Goal: Task Accomplishment & Management: Manage account settings

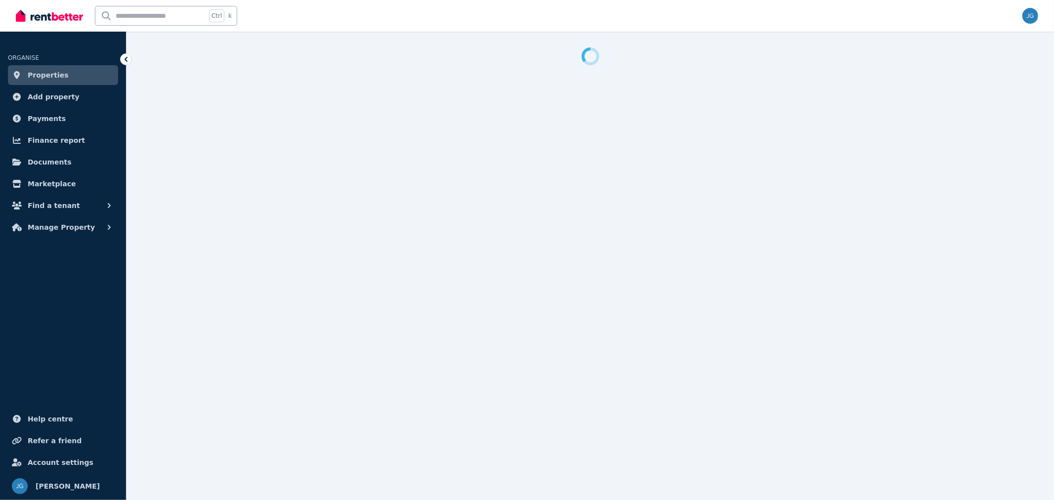
select select "***"
select select "**********"
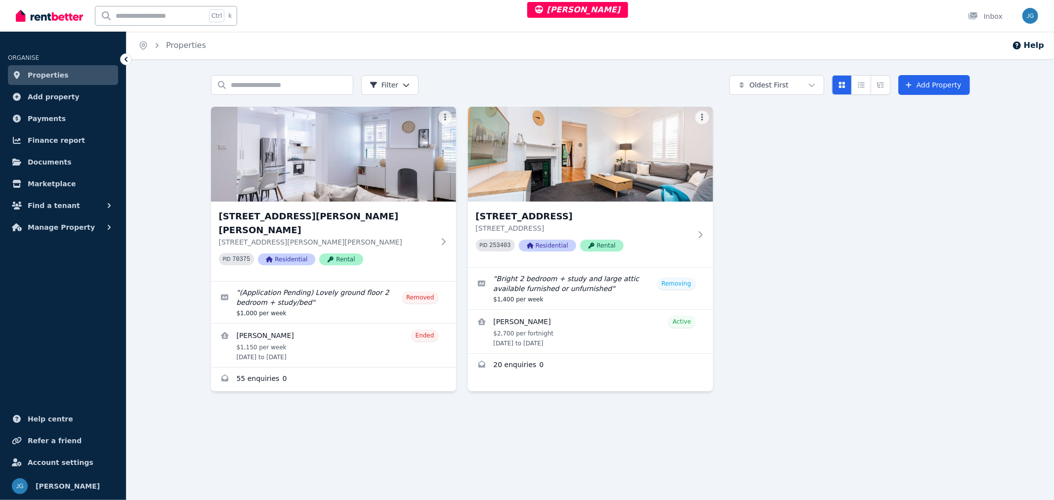
click at [530, 170] on img at bounding box center [590, 154] width 245 height 95
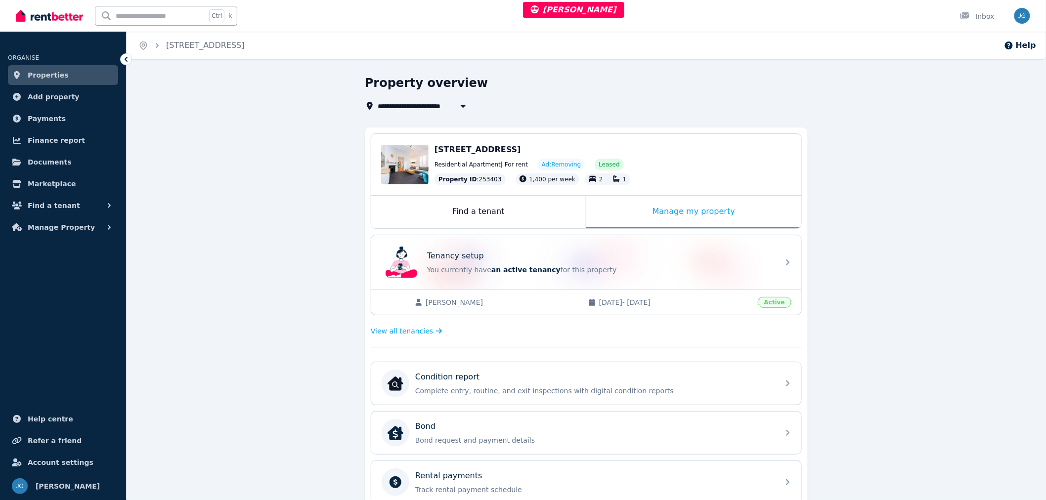
click at [474, 218] on div "Find a tenant" at bounding box center [478, 212] width 214 height 33
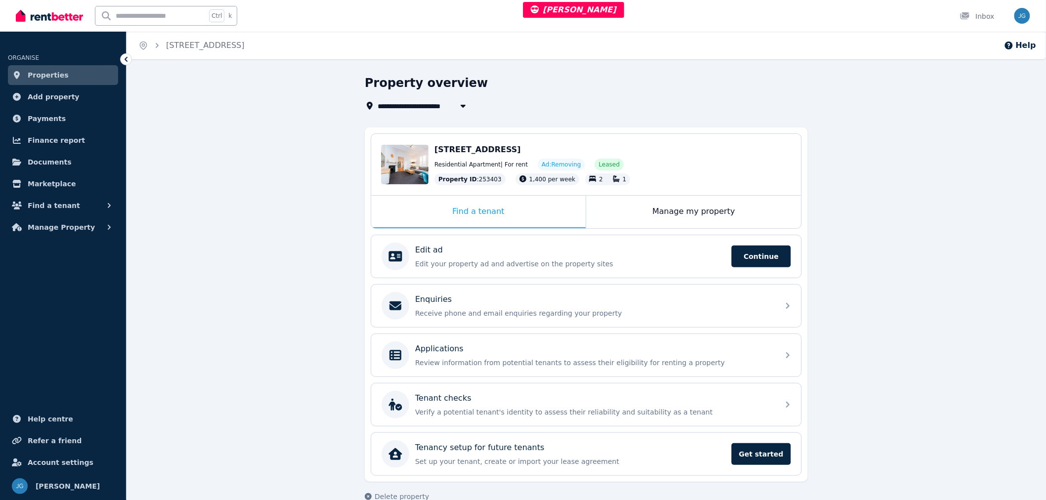
click at [495, 362] on p "Review information from potential tenants to assess their eligibility for renti…" at bounding box center [594, 363] width 358 height 10
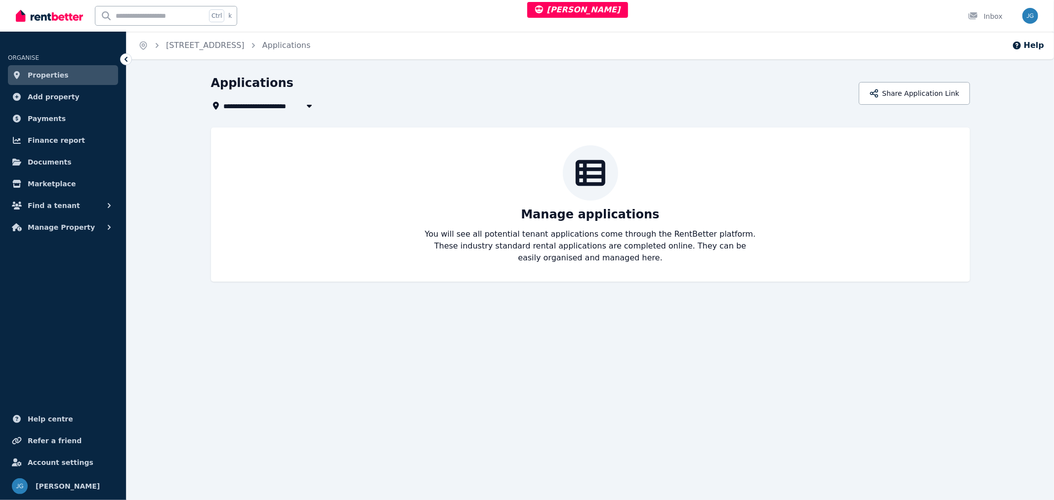
click at [892, 97] on button "Share Application Link" at bounding box center [914, 93] width 111 height 23
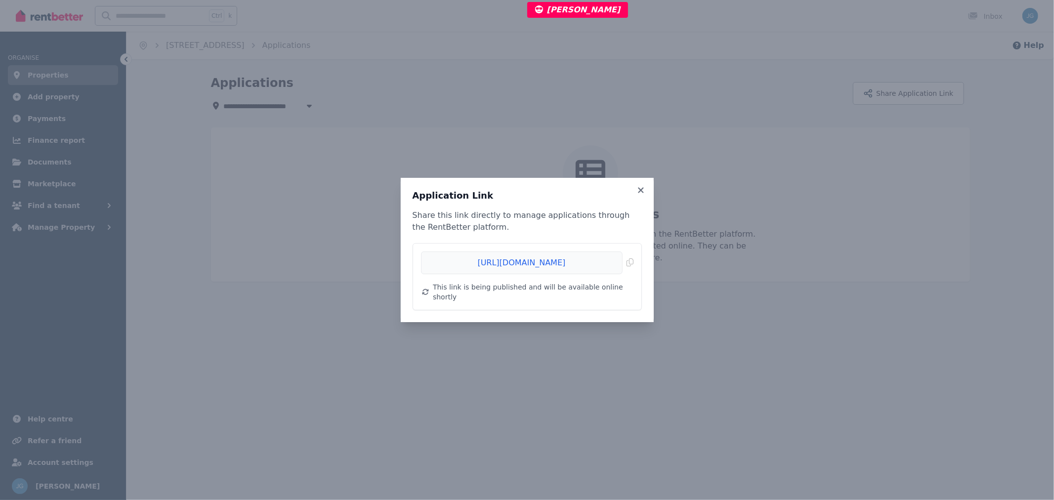
click at [584, 270] on span "Copied!" at bounding box center [527, 262] width 212 height 23
click at [639, 186] on div "Application Link Share this link directly to manage applications through the Re…" at bounding box center [527, 250] width 253 height 144
click at [641, 193] on icon at bounding box center [640, 189] width 5 height 5
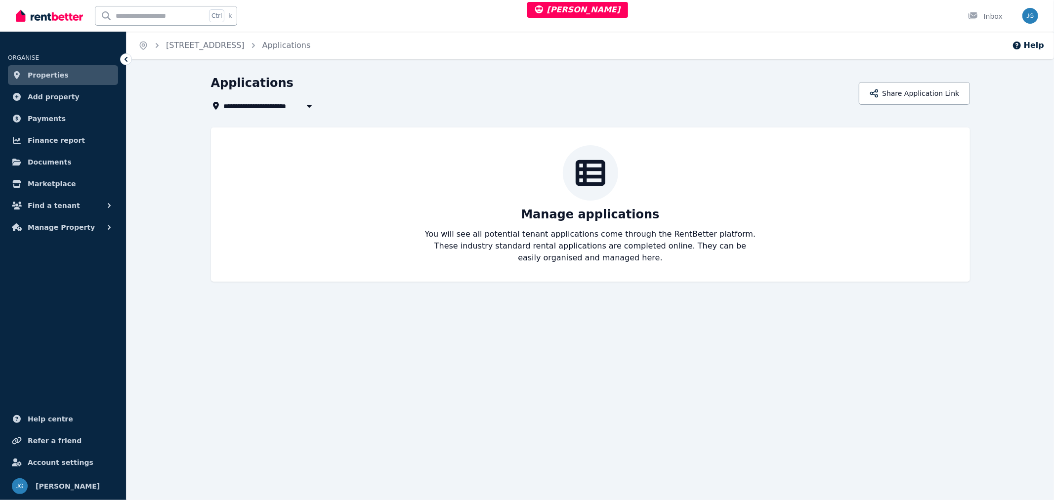
click at [902, 99] on button "Share Application Link" at bounding box center [914, 93] width 111 height 23
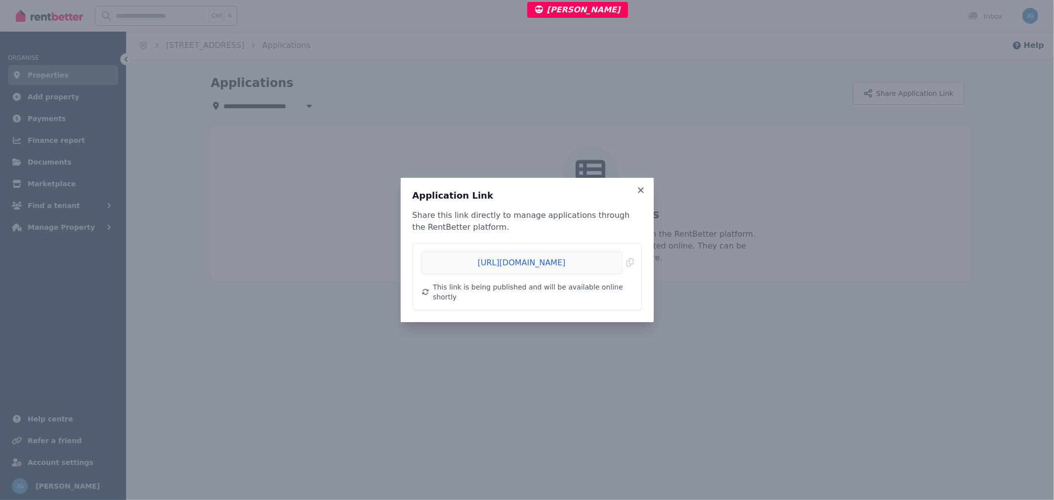
click at [498, 270] on span "Copied!" at bounding box center [527, 262] width 212 height 23
click at [639, 193] on icon at bounding box center [640, 189] width 5 height 5
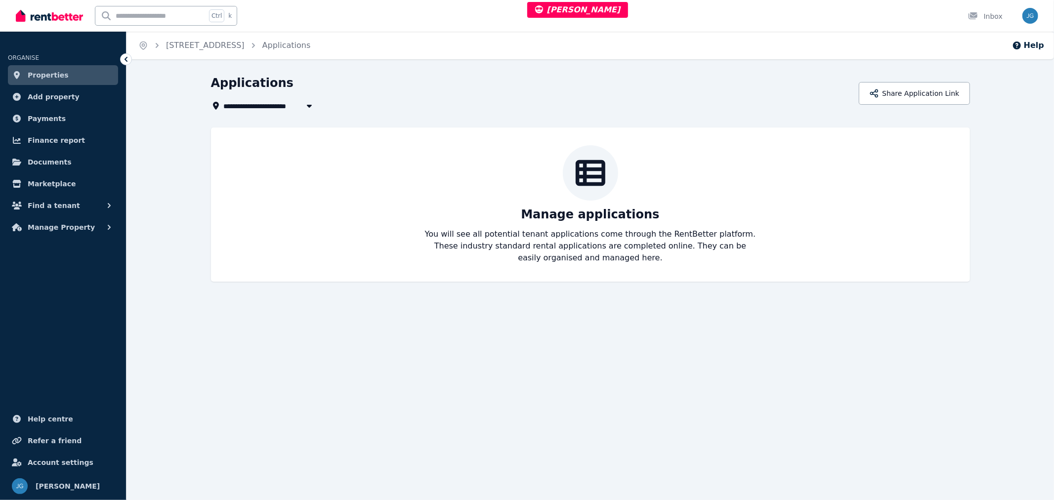
click at [252, 112] on div "**********" at bounding box center [590, 178] width 759 height 207
click at [877, 93] on button "Share Application Link" at bounding box center [914, 93] width 111 height 23
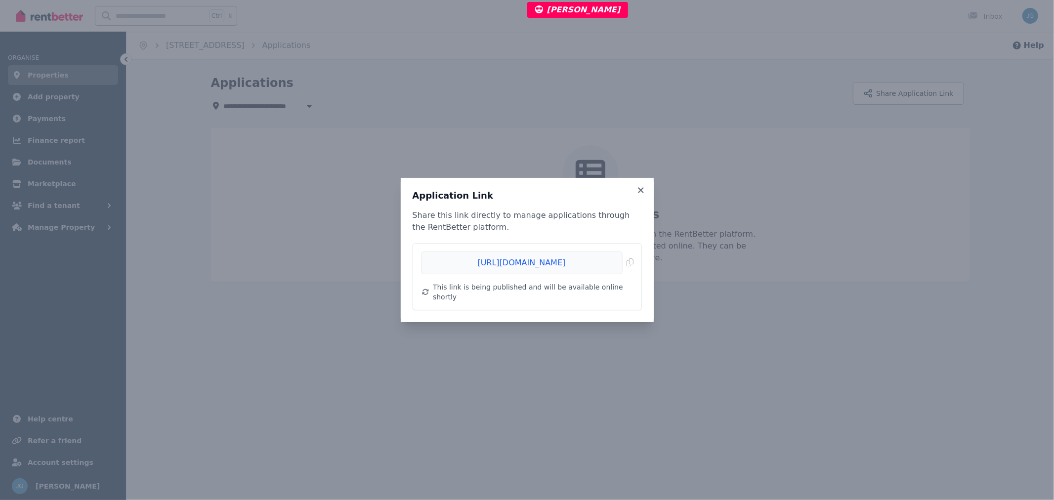
click at [506, 266] on span "Copied!" at bounding box center [527, 262] width 212 height 23
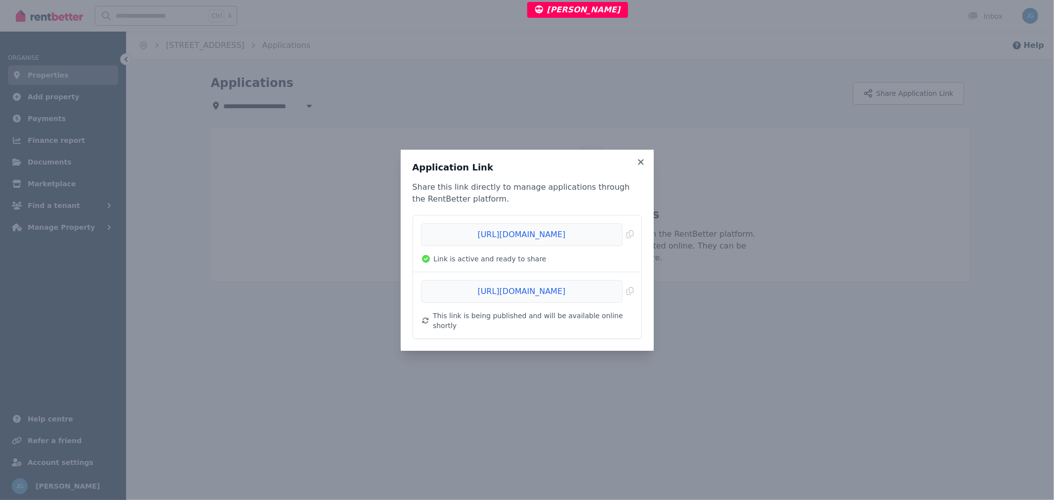
click at [644, 167] on icon at bounding box center [641, 162] width 10 height 9
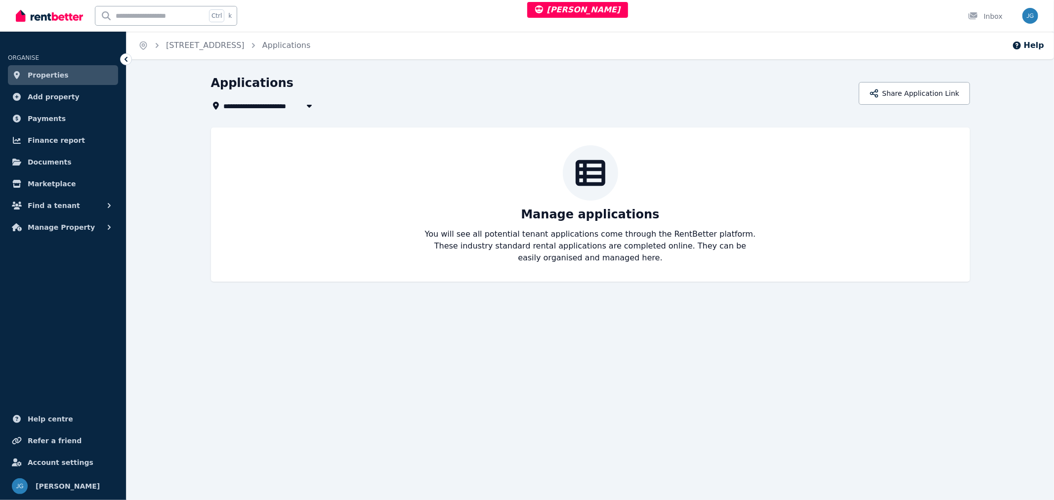
click at [899, 92] on button "Share Application Link" at bounding box center [914, 93] width 111 height 23
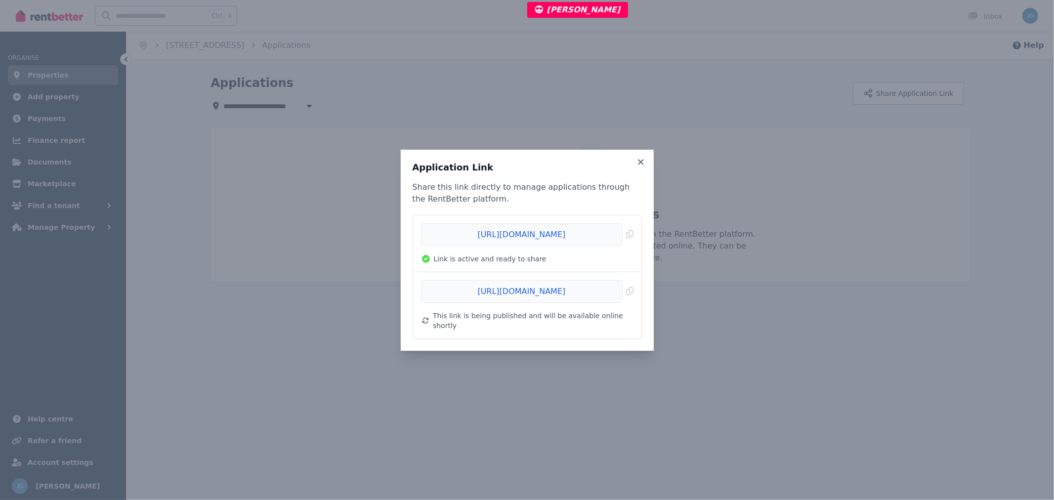
click at [640, 165] on icon at bounding box center [640, 161] width 5 height 5
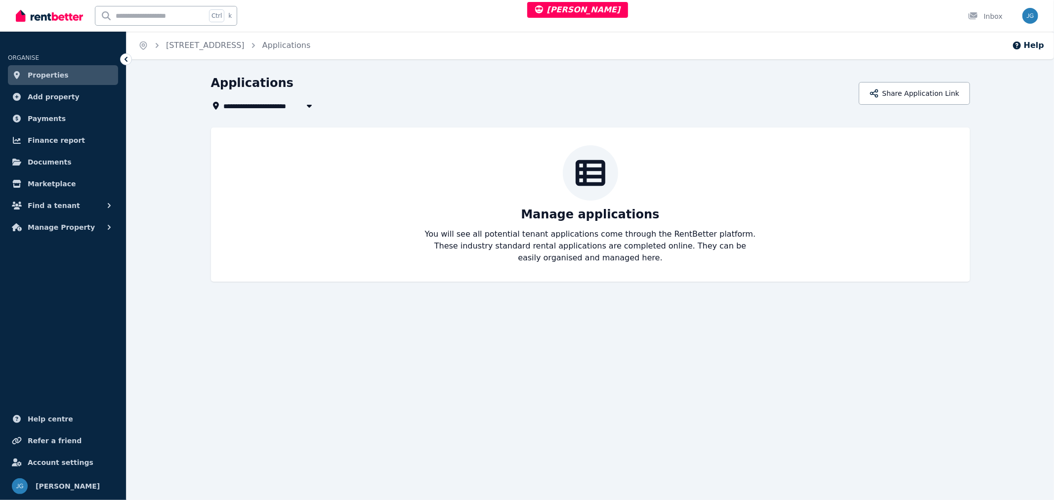
click at [907, 91] on button "Share Application Link" at bounding box center [914, 93] width 111 height 23
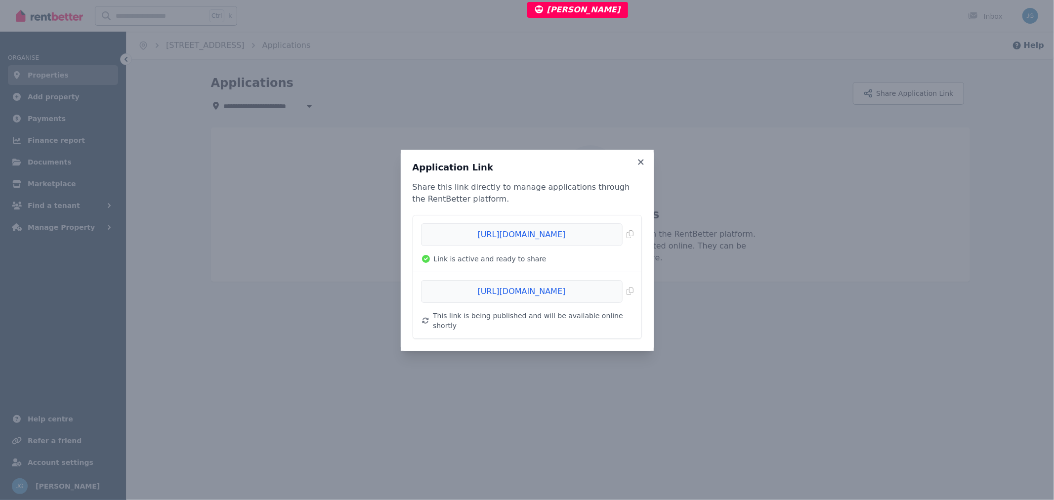
click at [632, 236] on span "Copied!" at bounding box center [527, 234] width 212 height 23
click at [475, 238] on span "Copied!" at bounding box center [527, 234] width 212 height 23
